Goal: Communication & Community: Ask a question

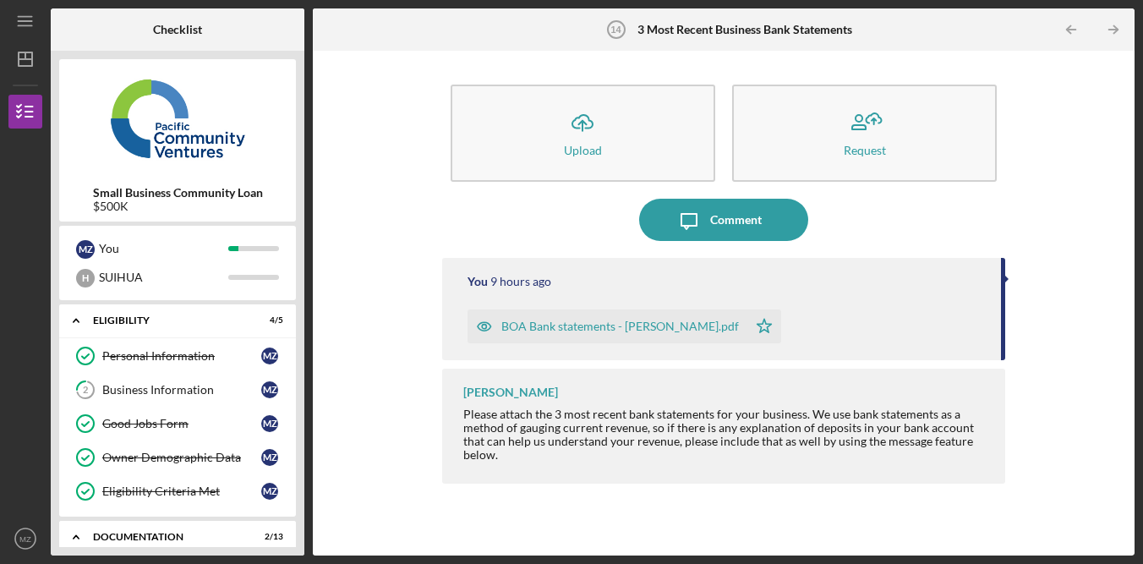
scroll to position [383, 0]
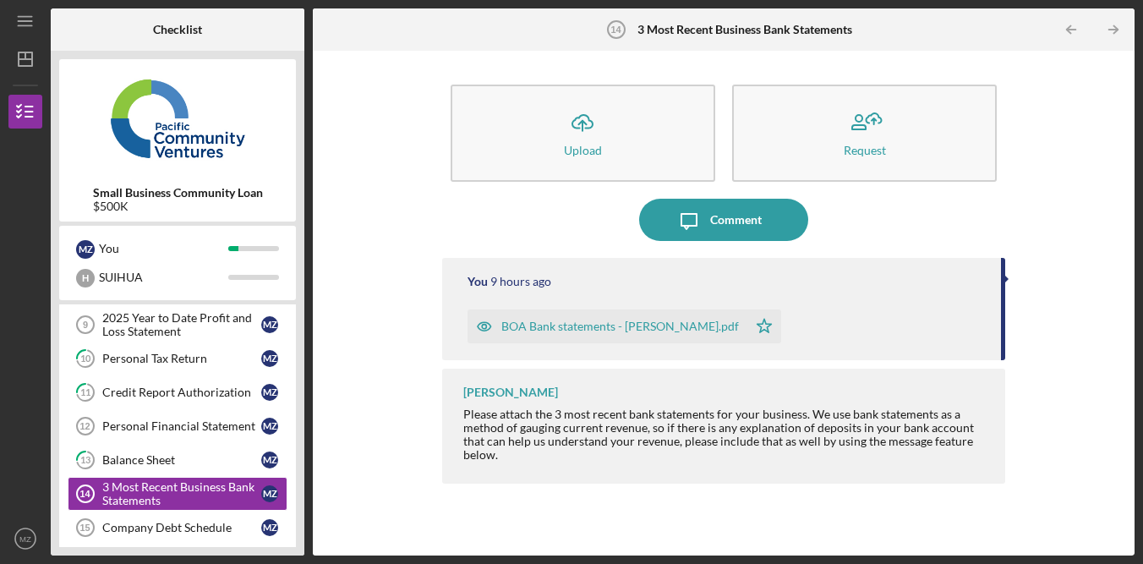
click at [1055, 175] on div "Icon/Upload Upload Request Icon/Message Comment You 9 hours ago BOA Bank statem…" at bounding box center [723, 303] width 805 height 488
click at [1109, 206] on div "Icon/Upload Upload Request Icon/Message Comment You 9 hours ago BOA Bank statem…" at bounding box center [723, 303] width 805 height 488
click at [1105, 208] on div "Icon/Upload Upload Request Icon/Message Comment You 9 hours ago BOA Bank statem…" at bounding box center [723, 303] width 805 height 488
click at [1094, 297] on div "Icon/Upload Upload Request Icon/Message Comment You 10 hours ago BOA Bank state…" at bounding box center [723, 303] width 805 height 488
click at [1088, 298] on div "Icon/Upload Upload Request Icon/Message Comment You 10 hours ago BOA Bank state…" at bounding box center [723, 303] width 805 height 488
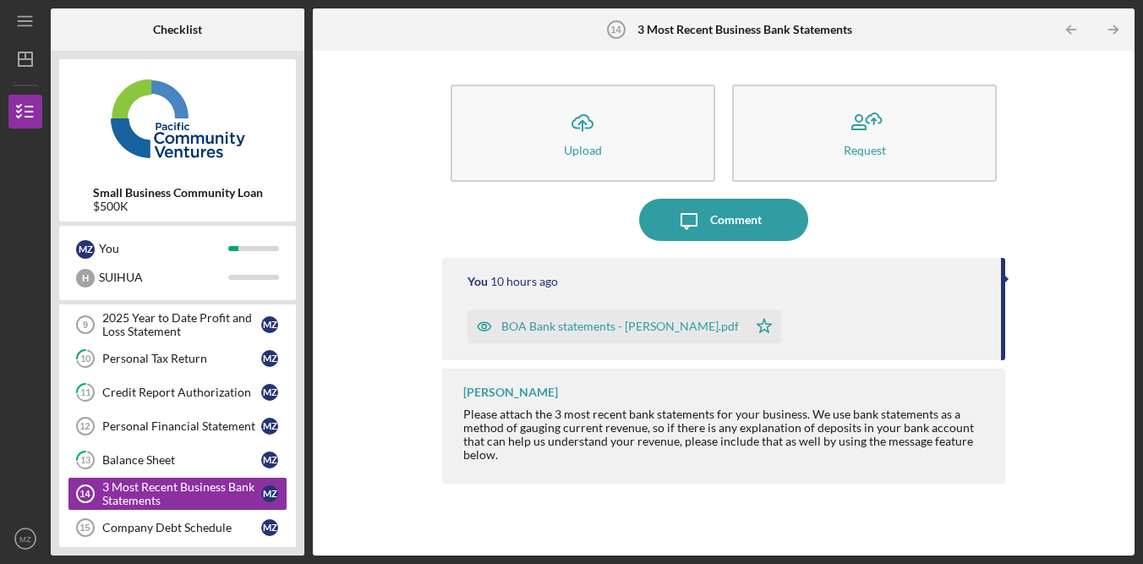
click at [1061, 300] on div "Icon/Upload Upload Request Icon/Message Comment You 10 hours ago BOA Bank state…" at bounding box center [723, 303] width 805 height 488
click at [1061, 293] on div "Icon/Upload Upload Request Icon/Message Comment You 10 hours ago BOA Bank state…" at bounding box center [723, 303] width 805 height 488
click at [1078, 161] on div "Icon/Upload Upload Request Icon/Message Comment You 10 hours ago BOA Bank state…" at bounding box center [723, 303] width 805 height 488
click at [1077, 126] on div "Icon/Upload Upload Request Icon/Message Comment You 10 hours ago BOA Bank state…" at bounding box center [723, 303] width 805 height 488
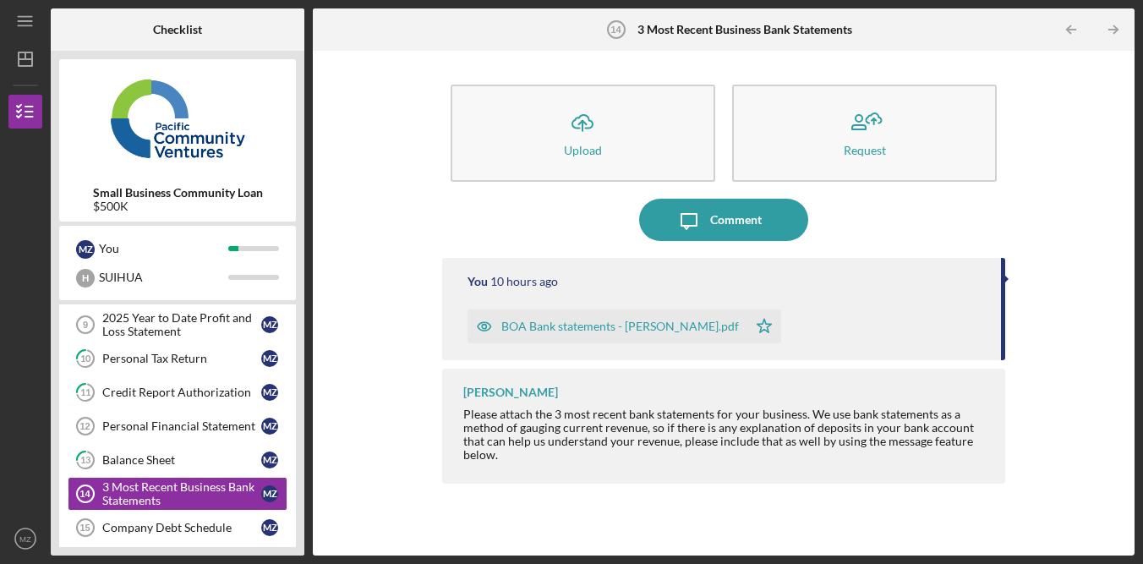
click at [1077, 124] on div "Icon/Upload Upload Request Icon/Message Comment You 10 hours ago BOA Bank state…" at bounding box center [723, 303] width 805 height 488
click at [1082, 101] on div "Icon/Upload Upload Request Icon/Message Comment You 10 hours ago BOA Bank state…" at bounding box center [723, 303] width 805 height 488
click at [1063, 248] on div "Icon/Upload Upload Request Icon/Message Comment You 10 hours ago BOA Bank state…" at bounding box center [723, 303] width 805 height 488
click at [1066, 248] on div "Icon/Upload Upload Request Icon/Message Comment You 10 hours ago BOA Bank state…" at bounding box center [723, 303] width 805 height 488
click at [352, 259] on div "Icon/Upload Upload Request Icon/Message Comment You 10 hours ago BOA Bank state…" at bounding box center [723, 303] width 805 height 488
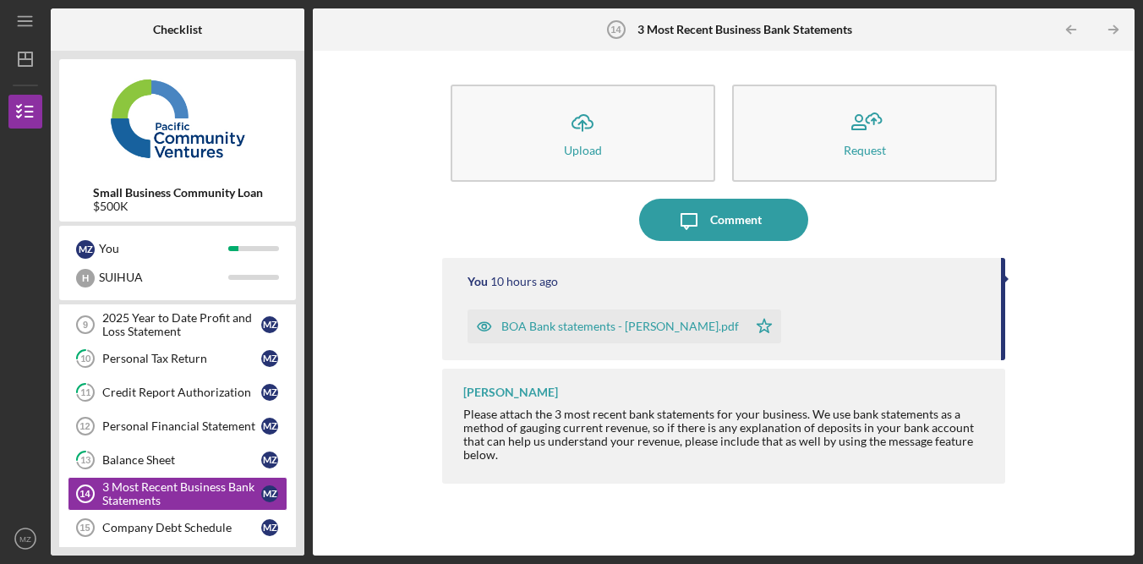
click at [366, 228] on div "Icon/Upload Upload Request Icon/Message Comment You 10 hours ago BOA Bank state…" at bounding box center [723, 303] width 805 height 488
click at [406, 474] on div "Icon/Upload Upload Request Icon/Message Comment You 10 hours ago BOA Bank state…" at bounding box center [723, 303] width 805 height 488
drag, startPoint x: 406, startPoint y: 473, endPoint x: 406, endPoint y: 540, distance: 66.8
click at [405, 475] on div "Icon/Upload Upload Request Icon/Message Comment You 10 hours ago BOA Bank state…" at bounding box center [723, 303] width 805 height 488
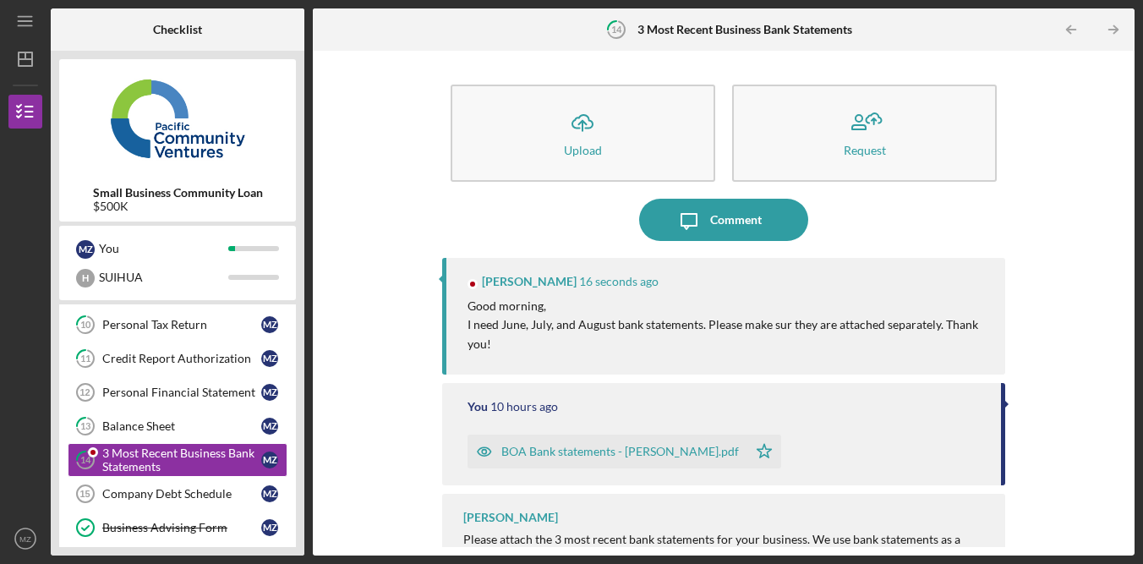
scroll to position [243, 0]
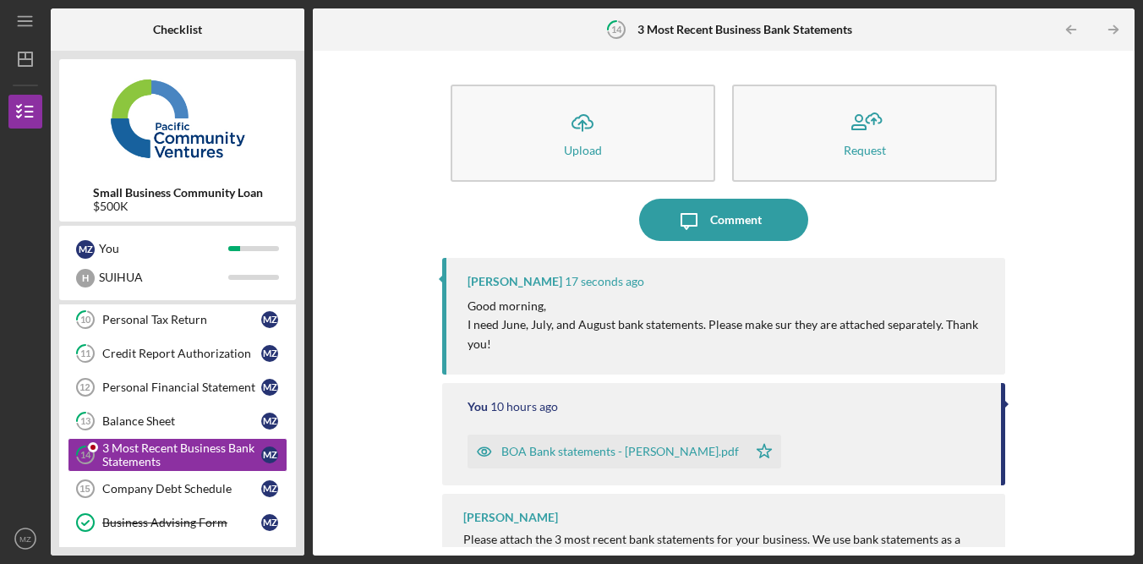
click at [1083, 172] on div "Icon/Upload Upload Request Icon/Message Comment Lameisha Williams 17 seconds ag…" at bounding box center [723, 303] width 805 height 488
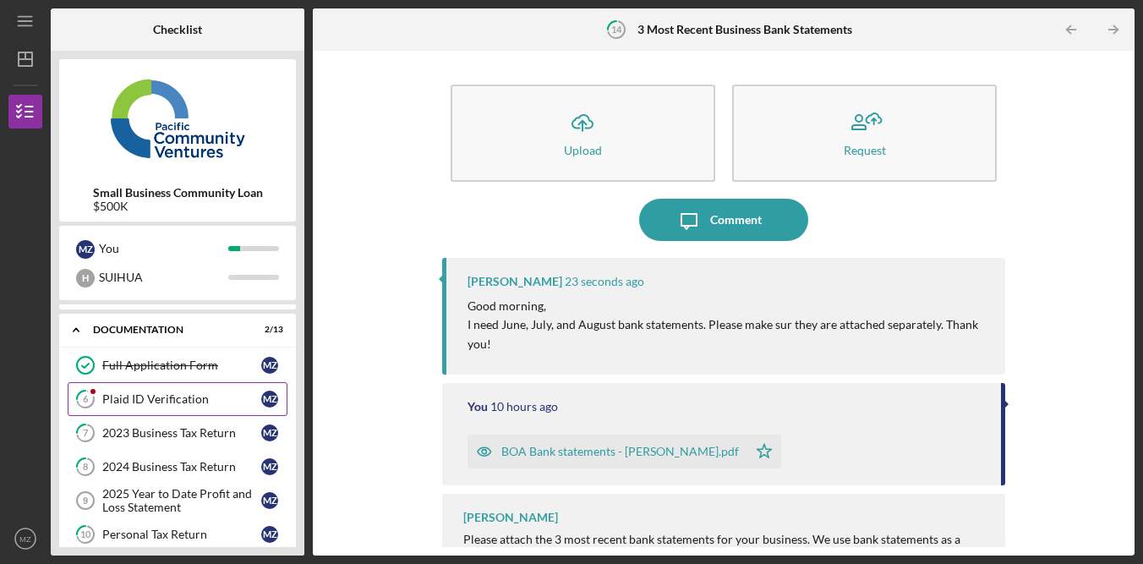
scroll to position [0, 0]
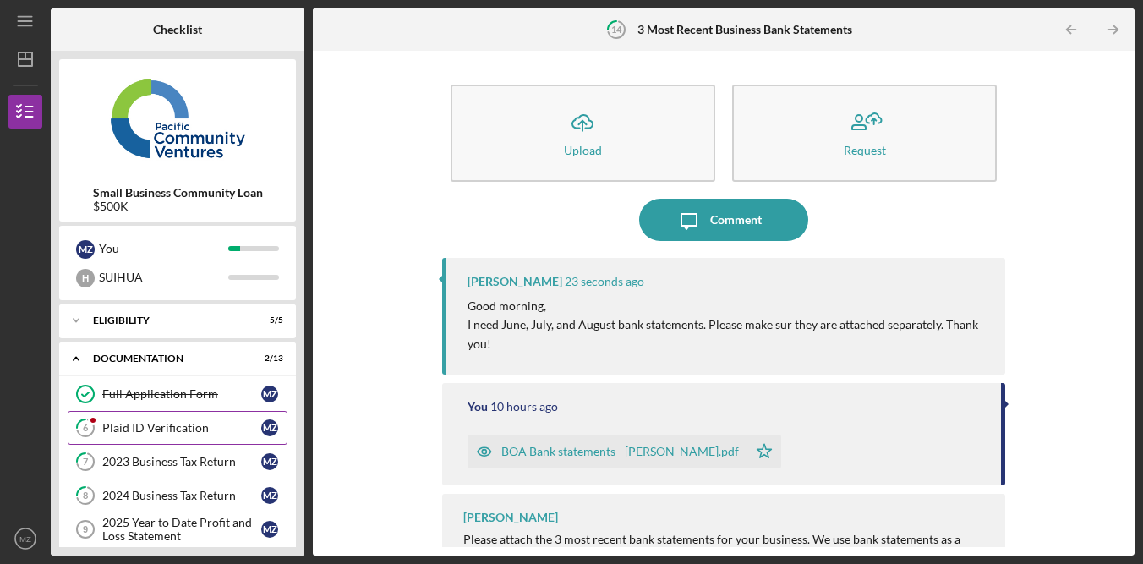
click at [192, 431] on div "Plaid ID Verification" at bounding box center [181, 428] width 159 height 14
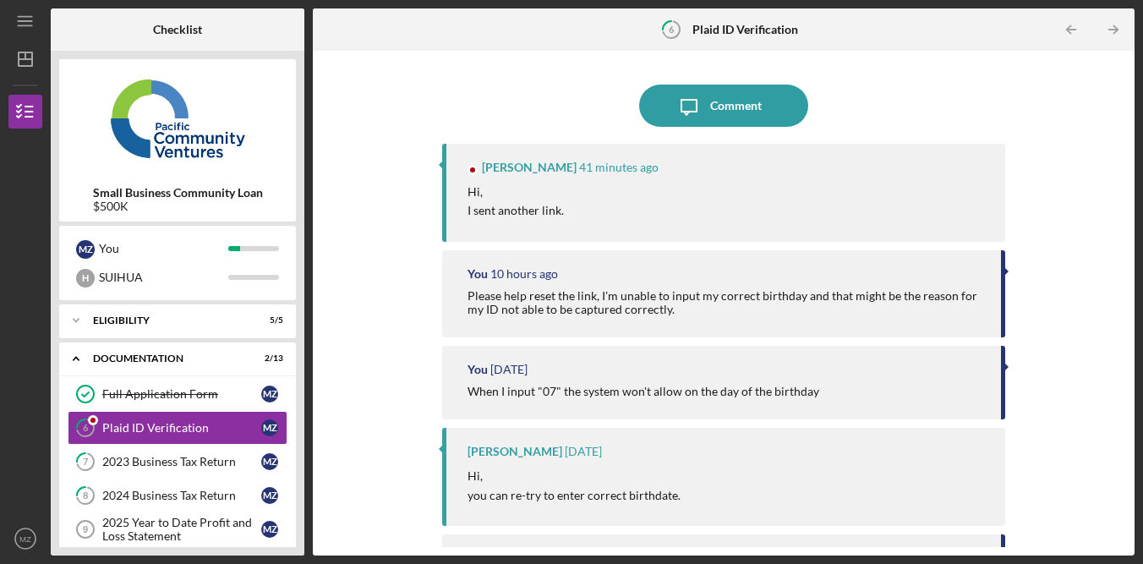
click at [864, 184] on div "Hi, I sent another link." at bounding box center [727, 202] width 521 height 38
click at [865, 185] on div "Hi, I sent another link." at bounding box center [727, 202] width 521 height 38
click at [173, 427] on div "Plaid ID Verification" at bounding box center [181, 428] width 159 height 14
click at [530, 211] on p "I sent another link." at bounding box center [515, 210] width 96 height 19
click at [536, 214] on p "I sent another link." at bounding box center [515, 210] width 96 height 19
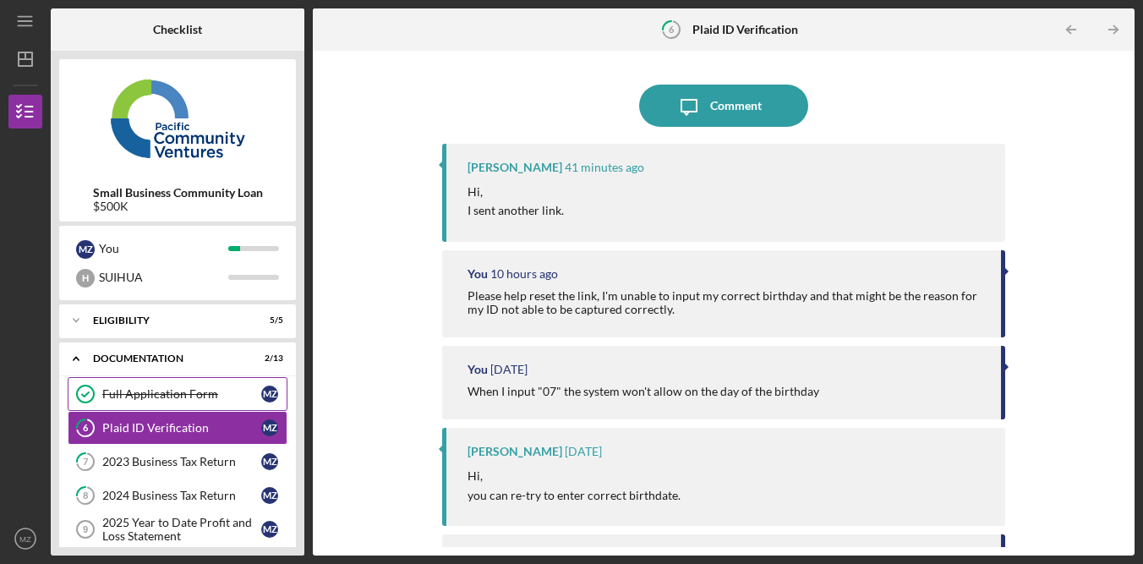
click at [145, 395] on div "Full Application Form" at bounding box center [181, 394] width 159 height 14
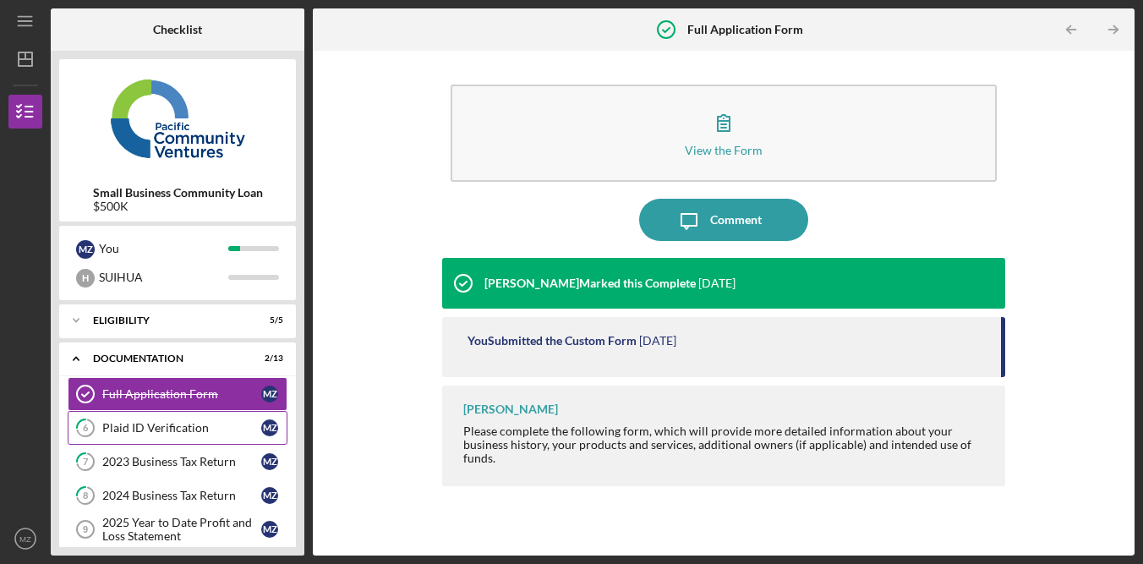
click at [159, 427] on div "Plaid ID Verification" at bounding box center [181, 428] width 159 height 14
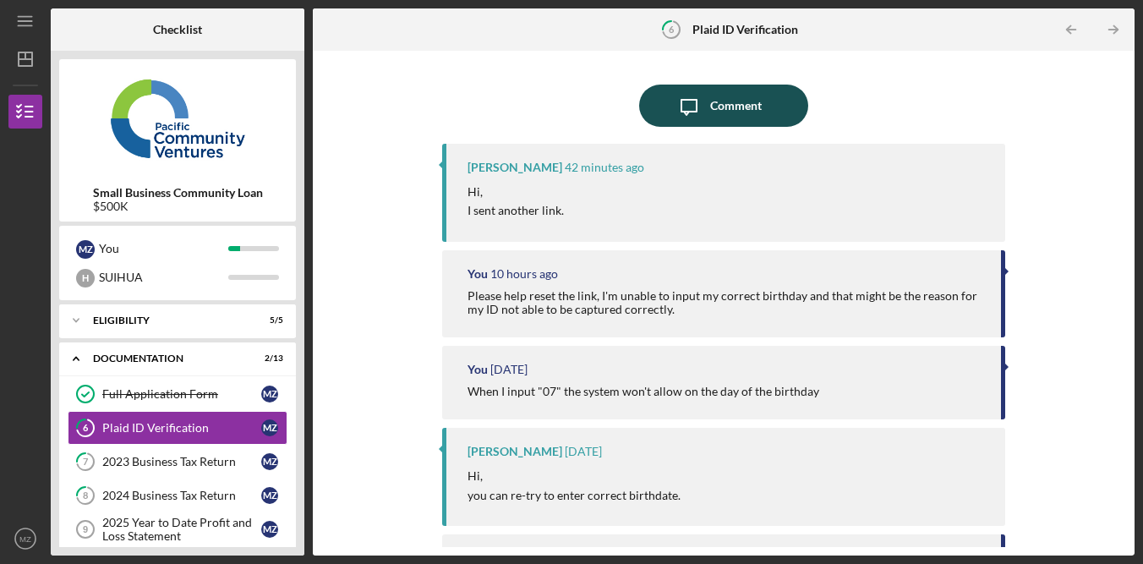
click at [761, 107] on button "Icon/Message Comment" at bounding box center [723, 106] width 169 height 42
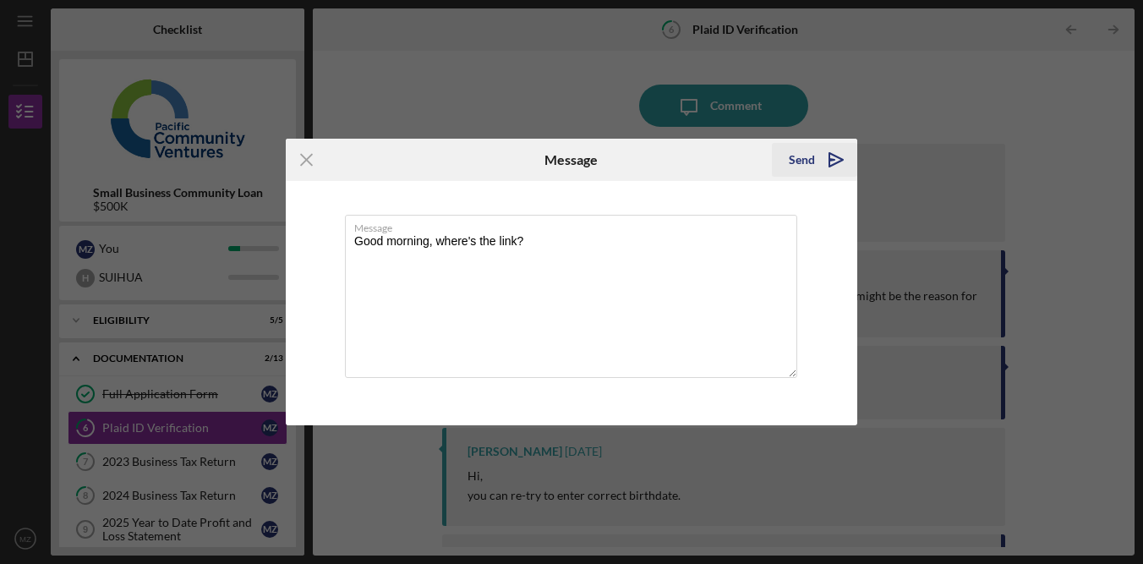
type textarea "Good morning, where's the link?"
click at [807, 162] on div "Send" at bounding box center [801, 160] width 26 height 34
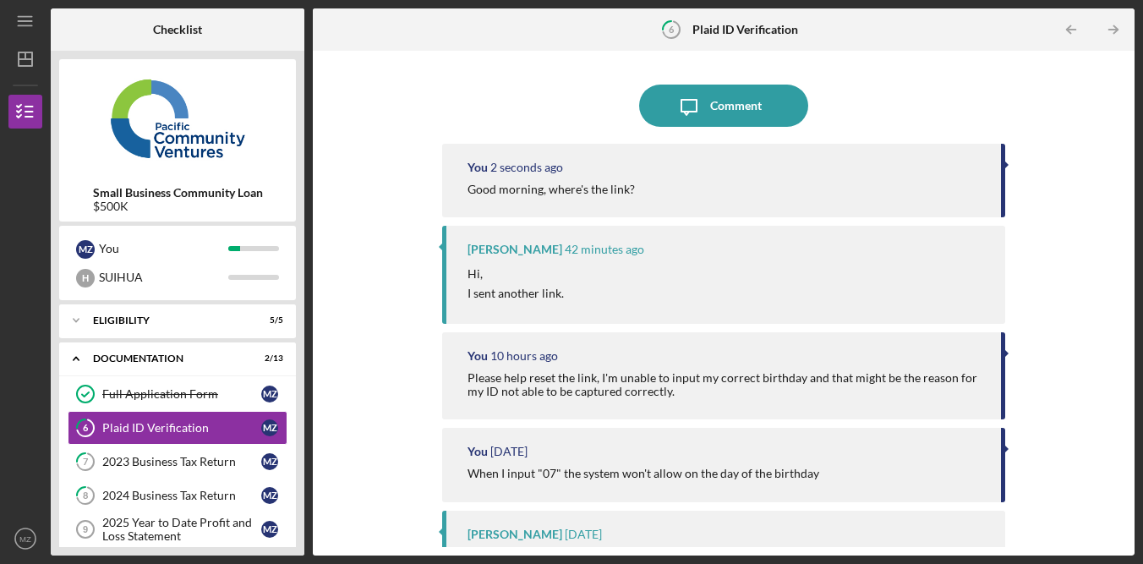
click at [759, 333] on div "You 10 hours ago Please help reset the link, I'm unable to input my correct bir…" at bounding box center [723, 375] width 563 height 87
click at [929, 94] on div "Icon/Message Comment" at bounding box center [723, 106] width 563 height 42
click at [908, 76] on div at bounding box center [723, 80] width 563 height 8
click at [526, 59] on div "Icon/Message Comment You 1 minute ago Good morning, where's the link? Lameisha …" at bounding box center [723, 303] width 563 height 488
click at [528, 78] on div at bounding box center [723, 80] width 563 height 8
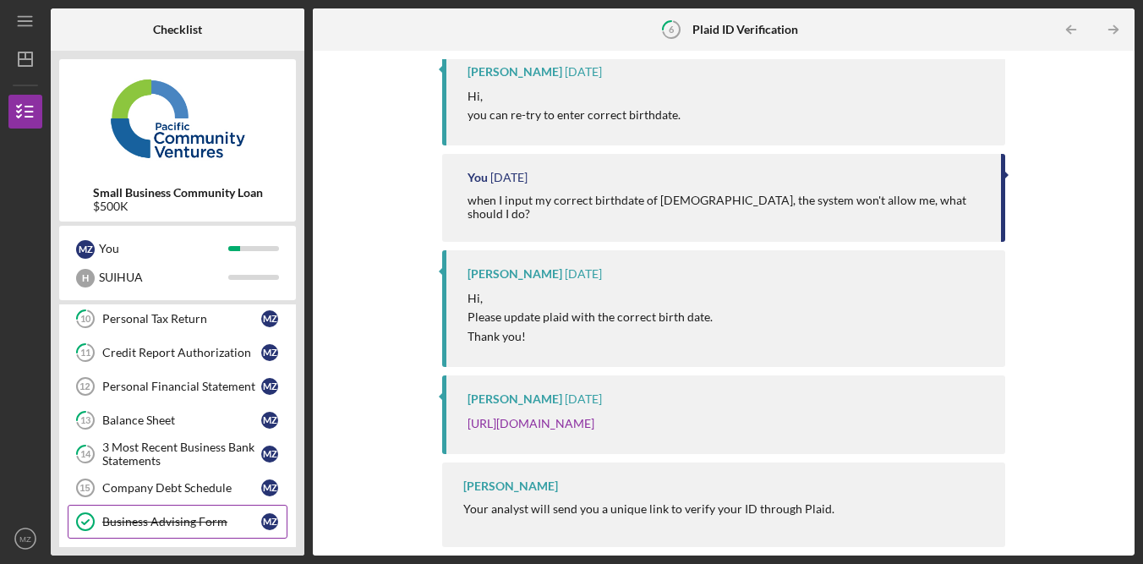
scroll to position [363, 0]
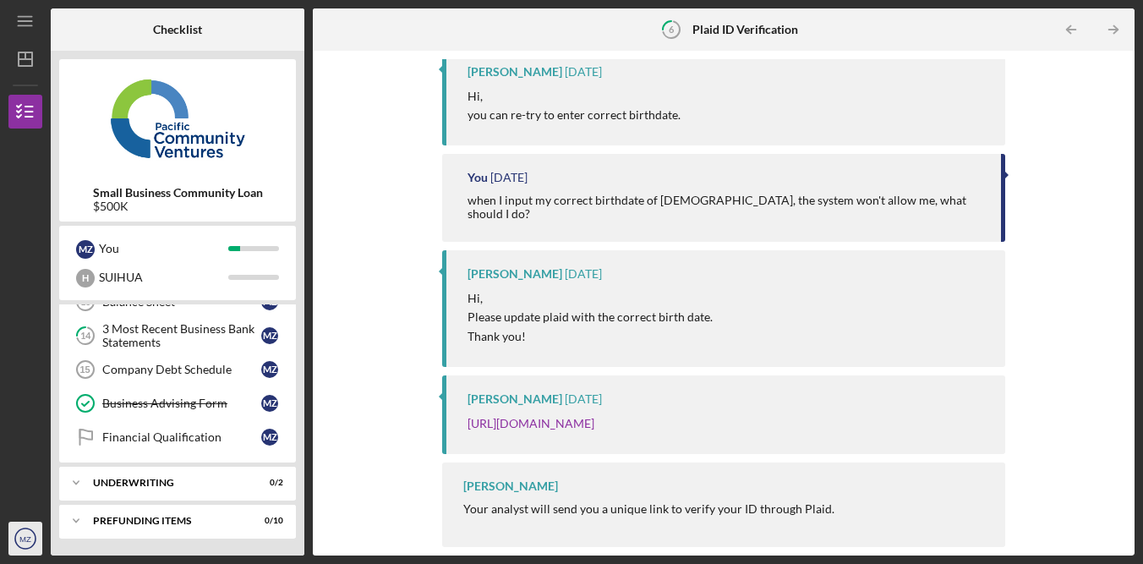
click at [19, 549] on icon "MZ" at bounding box center [25, 538] width 34 height 42
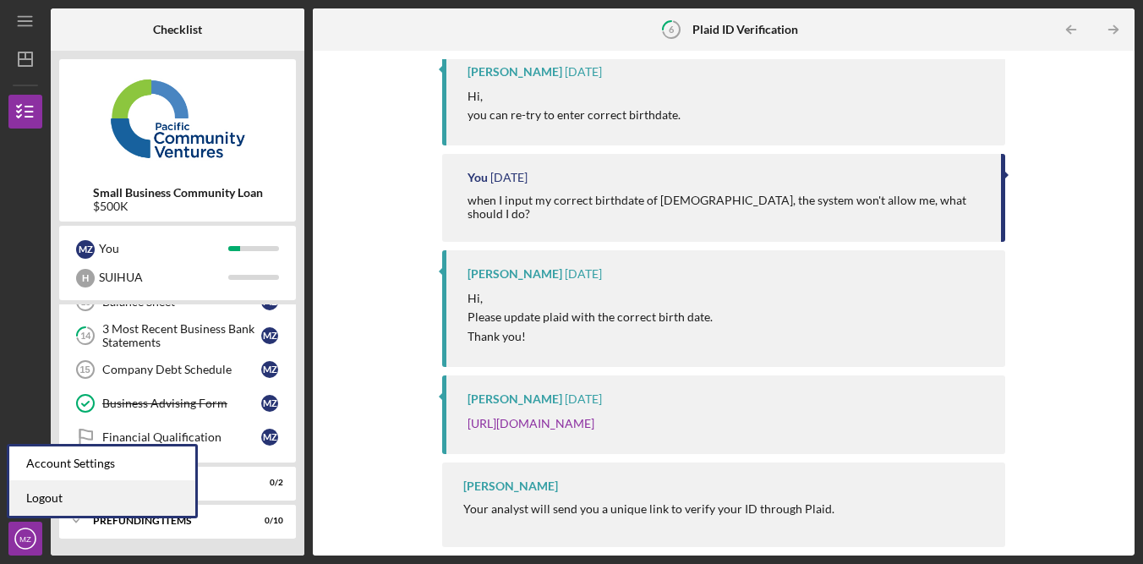
click at [80, 499] on link "Logout" at bounding box center [102, 498] width 186 height 35
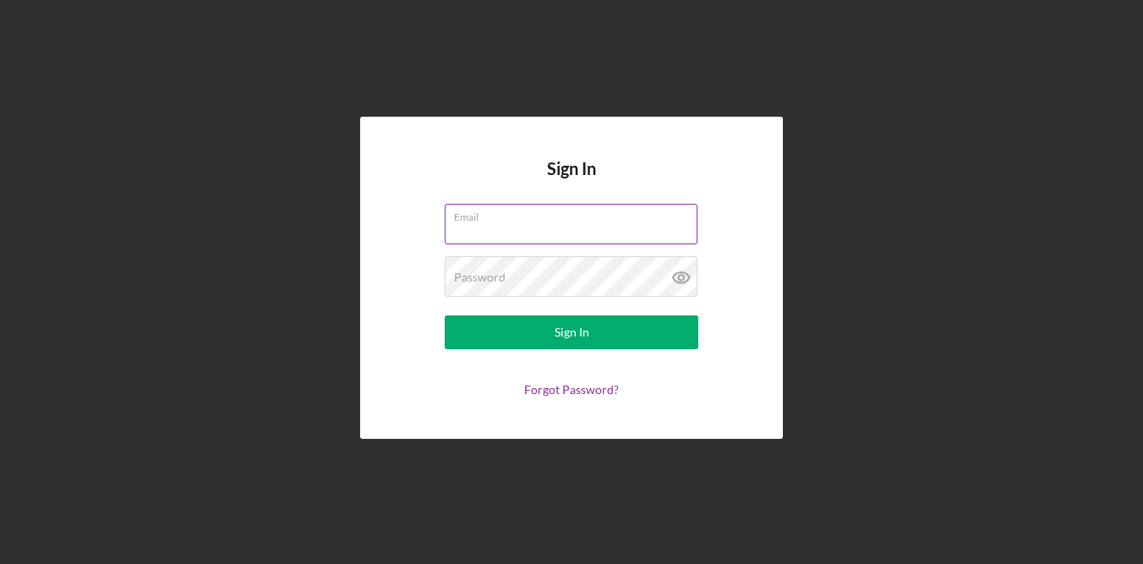
type input "nanjiehuang@thetxgroup.com"
